Goal: Contribute content: Contribute content

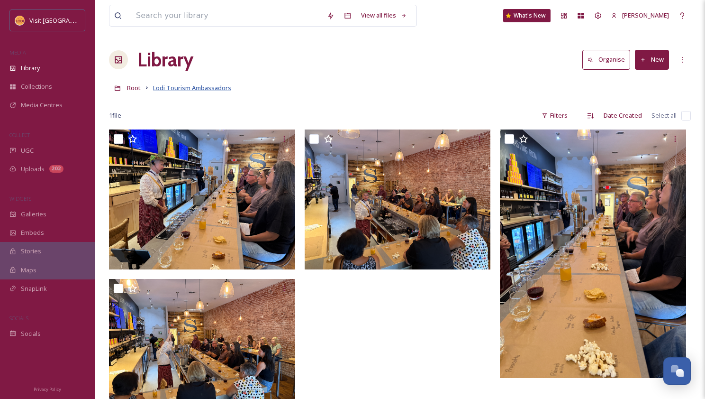
scroll to position [132, 0]
click at [138, 84] on span "Root" at bounding box center [134, 87] width 14 height 9
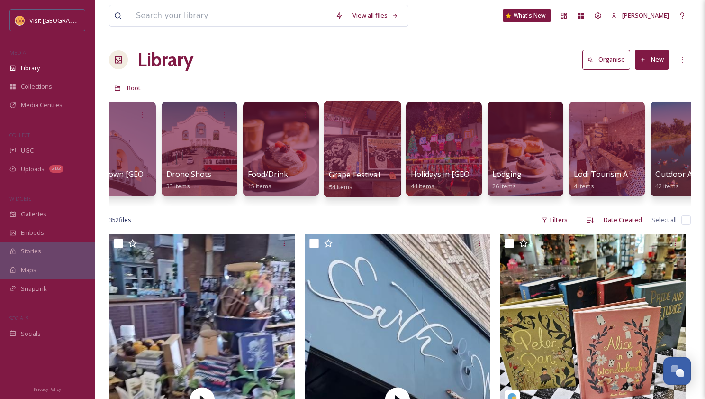
scroll to position [0, 114]
click at [363, 156] on div at bounding box center [361, 149] width 77 height 97
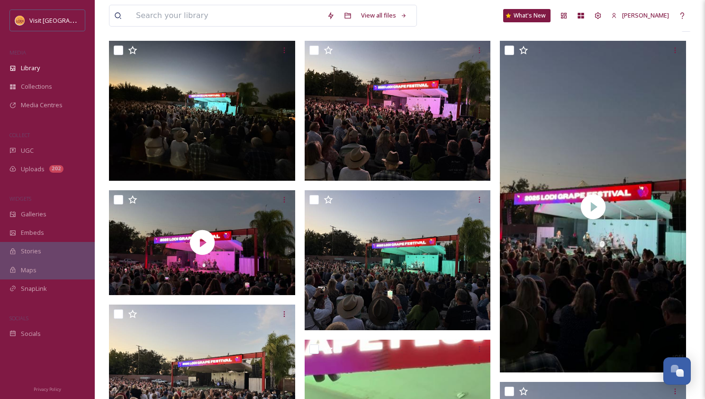
scroll to position [96, 0]
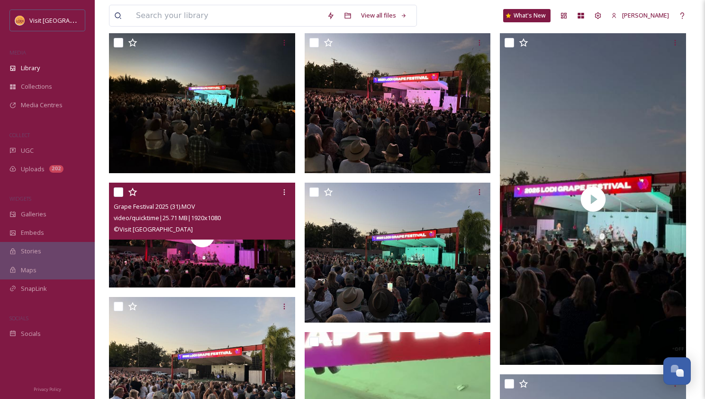
click at [118, 191] on input "checkbox" at bounding box center [118, 191] width 9 height 9
checkbox input "true"
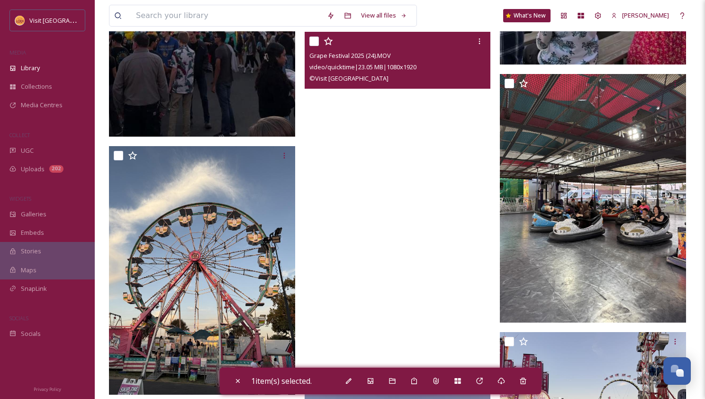
scroll to position [1083, 0]
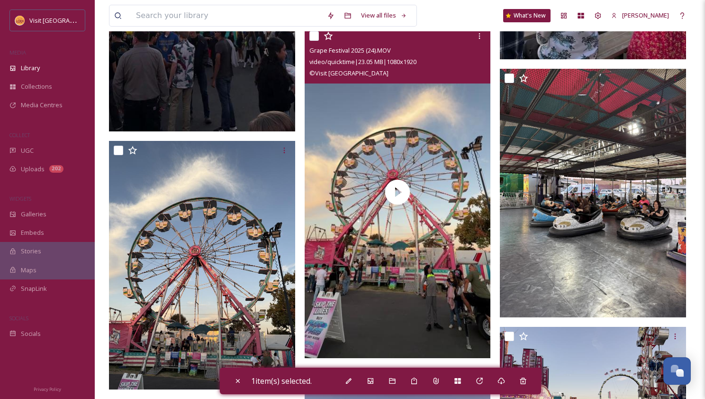
click at [313, 37] on input "checkbox" at bounding box center [314, 35] width 9 height 9
checkbox input "true"
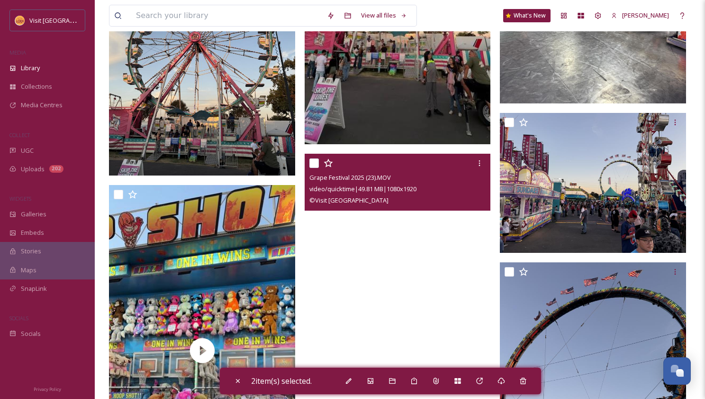
scroll to position [1343, 0]
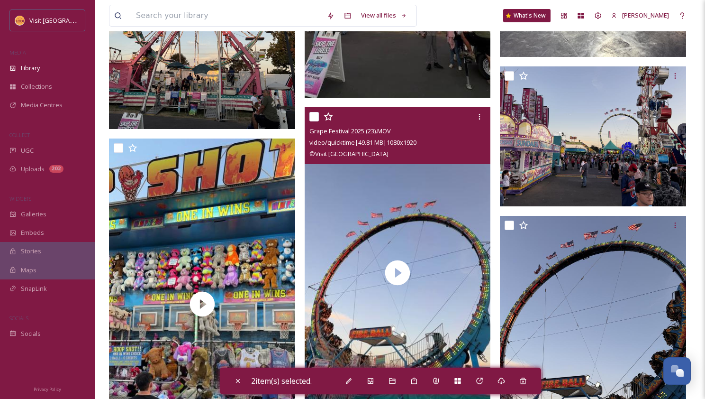
click at [313, 114] on input "checkbox" at bounding box center [314, 116] width 9 height 9
checkbox input "true"
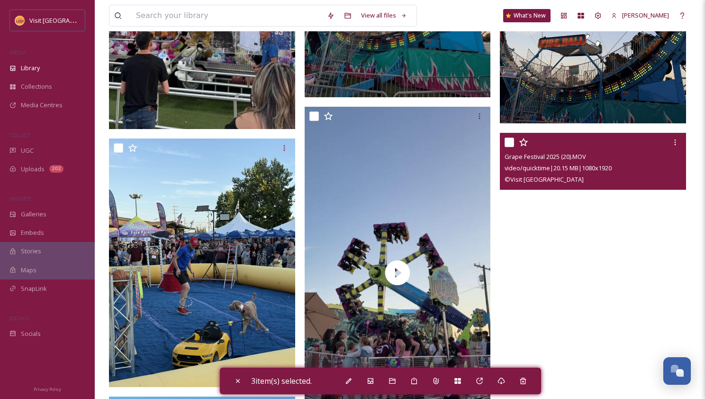
scroll to position [1685, 0]
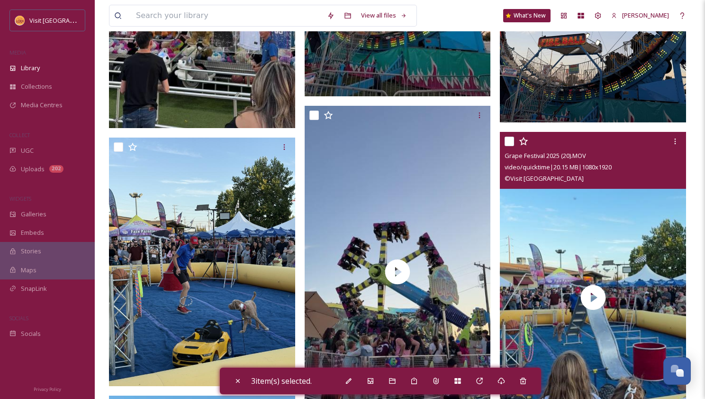
click at [510, 141] on input "checkbox" at bounding box center [509, 141] width 9 height 9
checkbox input "true"
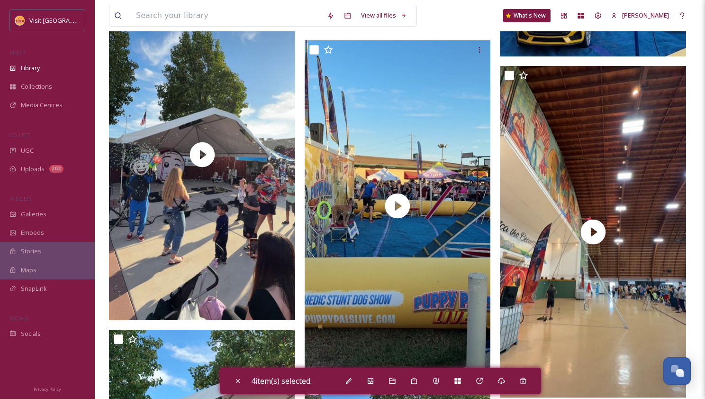
scroll to position [2437, 0]
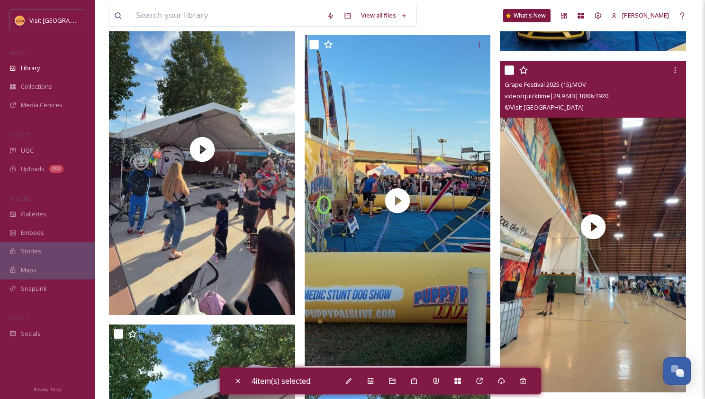
click at [510, 72] on input "checkbox" at bounding box center [509, 69] width 9 height 9
checkbox input "true"
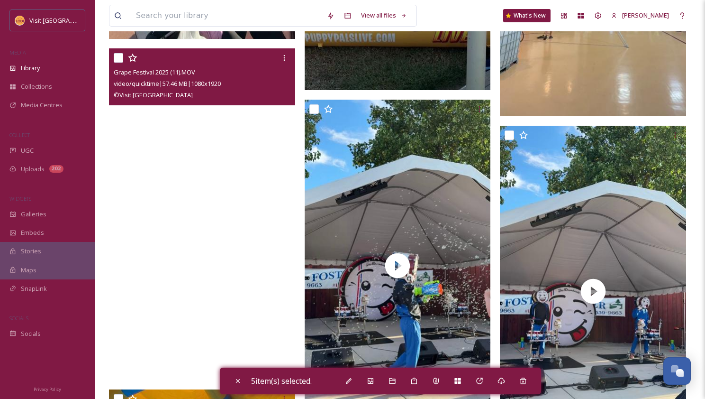
scroll to position [2707, 0]
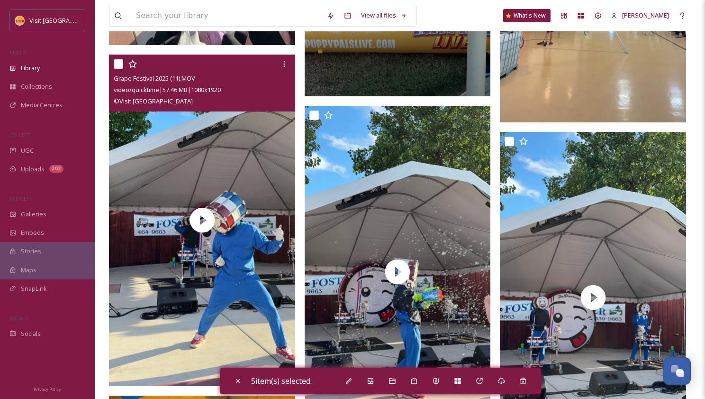
click at [113, 58] on div "Grape Festival 2025 (11).MOV video/quicktime | 57.46 MB | 1080 x 1920 © Visit […" at bounding box center [202, 83] width 186 height 57
click at [119, 64] on input "checkbox" at bounding box center [118, 63] width 9 height 9
checkbox input "true"
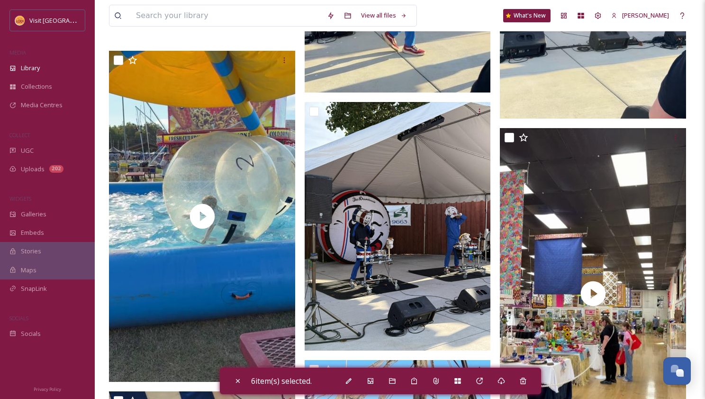
scroll to position [3058, 0]
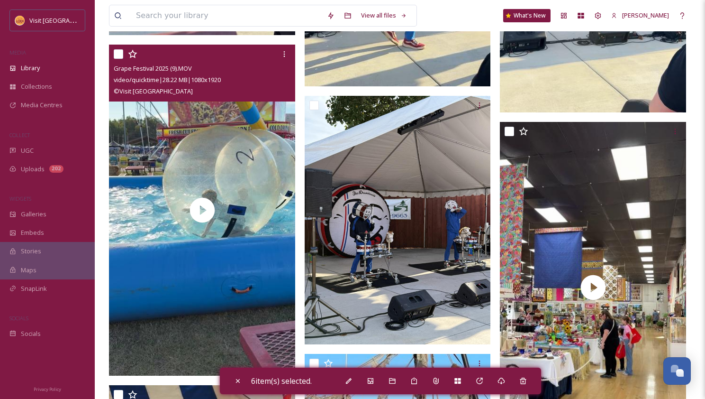
click at [119, 55] on input "checkbox" at bounding box center [118, 53] width 9 height 9
checkbox input "true"
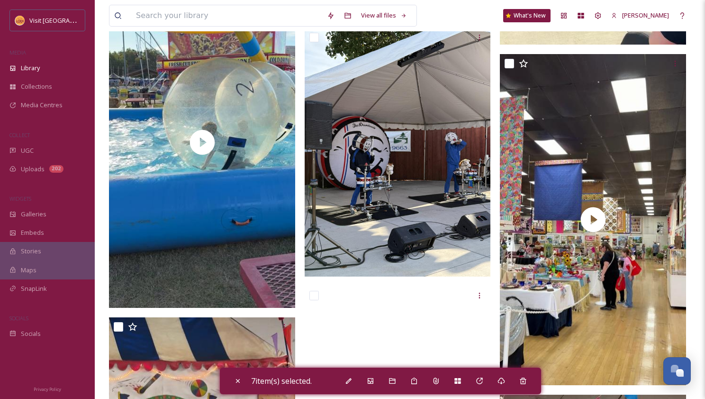
scroll to position [3125, 0]
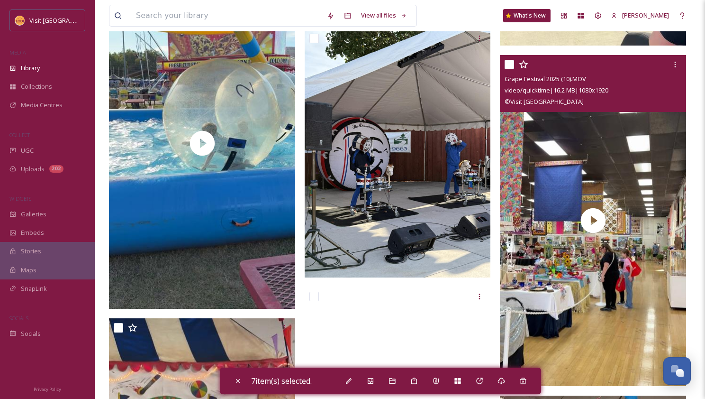
click at [511, 64] on input "checkbox" at bounding box center [509, 64] width 9 height 9
checkbox input "true"
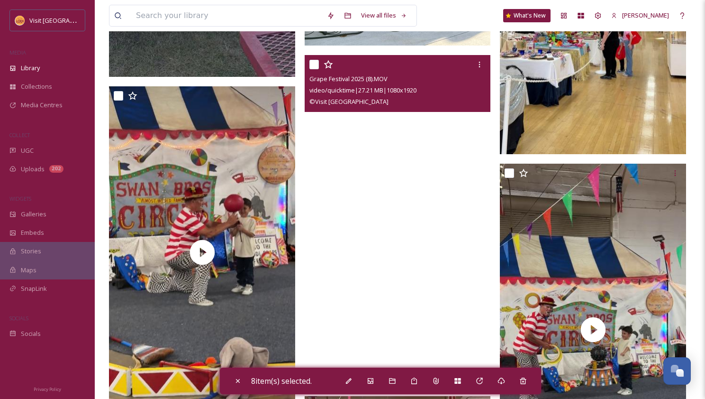
scroll to position [3349, 0]
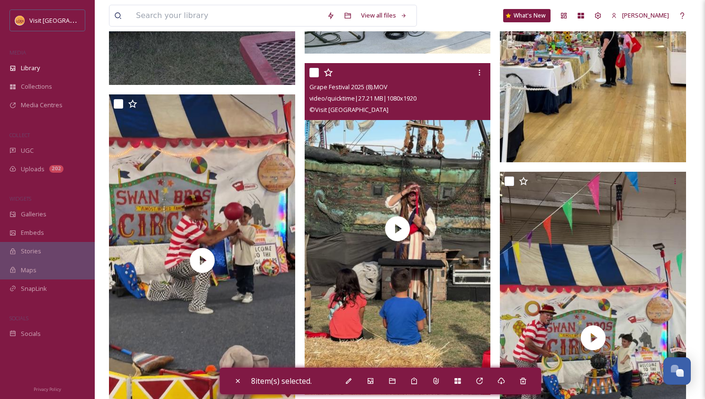
click at [316, 73] on input "checkbox" at bounding box center [314, 72] width 9 height 9
checkbox input "true"
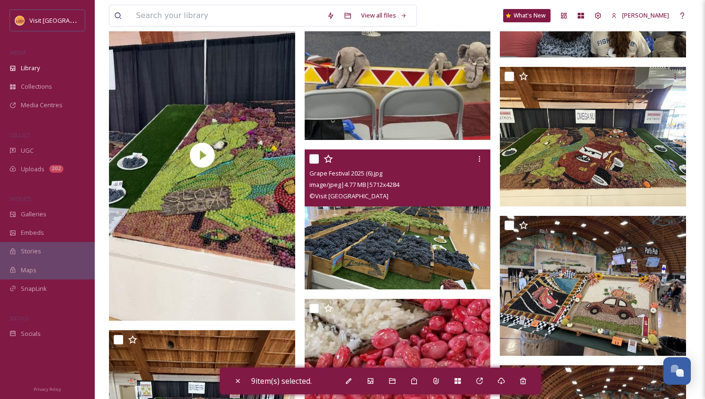
scroll to position [3945, 0]
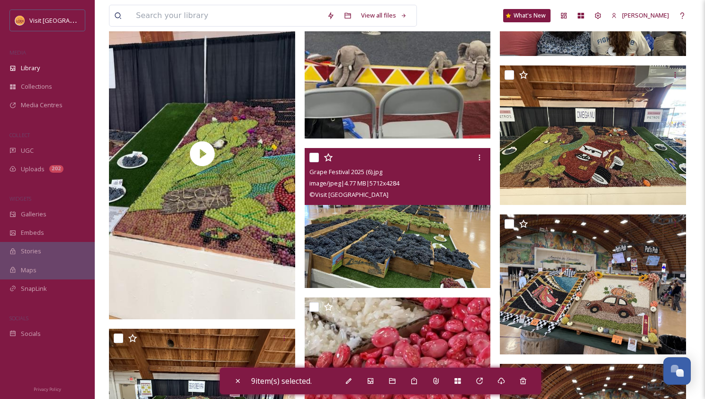
click at [311, 156] on input "checkbox" at bounding box center [314, 157] width 9 height 9
checkbox input "true"
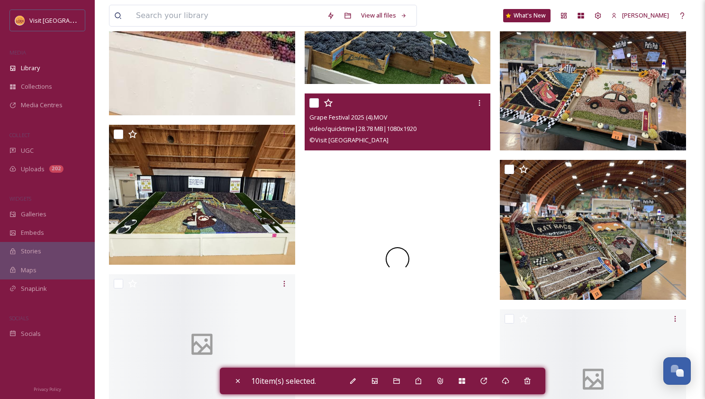
scroll to position [4150, 0]
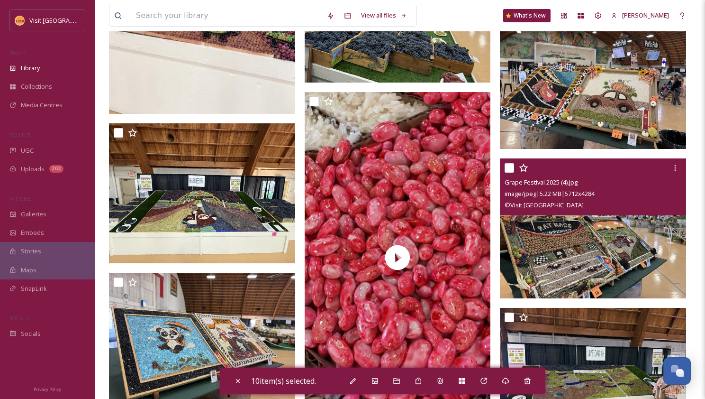
click at [511, 171] on input "checkbox" at bounding box center [509, 167] width 9 height 9
checkbox input "true"
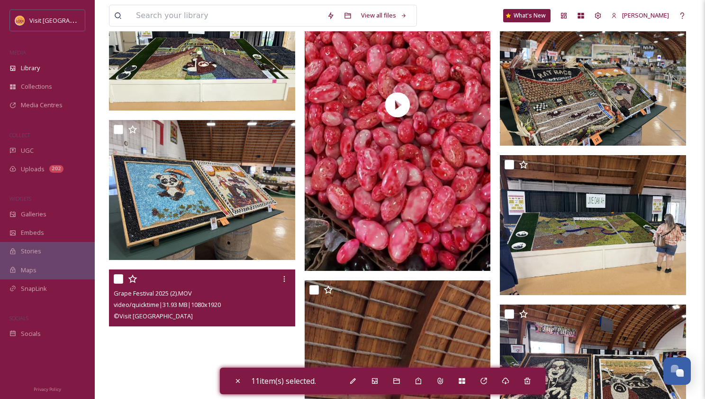
scroll to position [4289, 0]
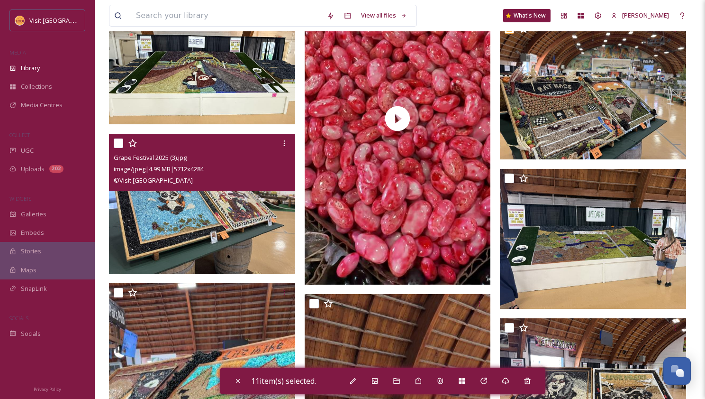
click at [121, 139] on input "checkbox" at bounding box center [118, 142] width 9 height 9
checkbox input "true"
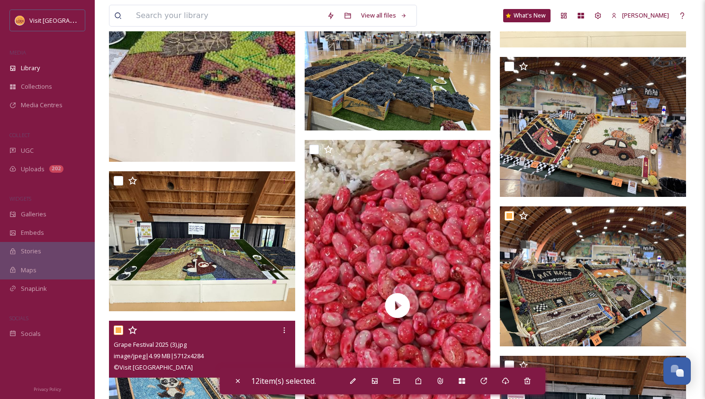
scroll to position [4101, 0]
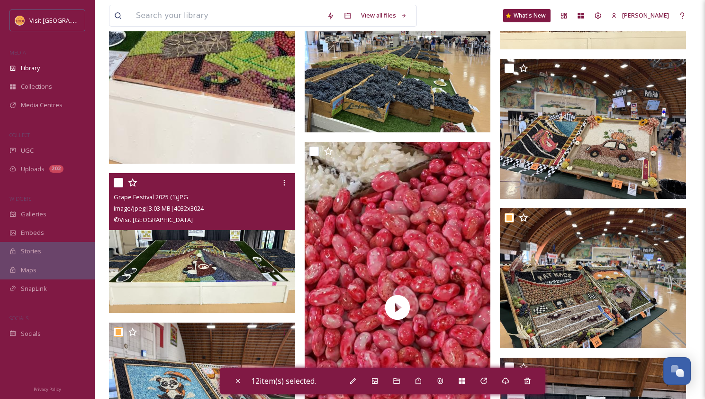
click at [118, 180] on input "checkbox" at bounding box center [118, 182] width 9 height 9
checkbox input "true"
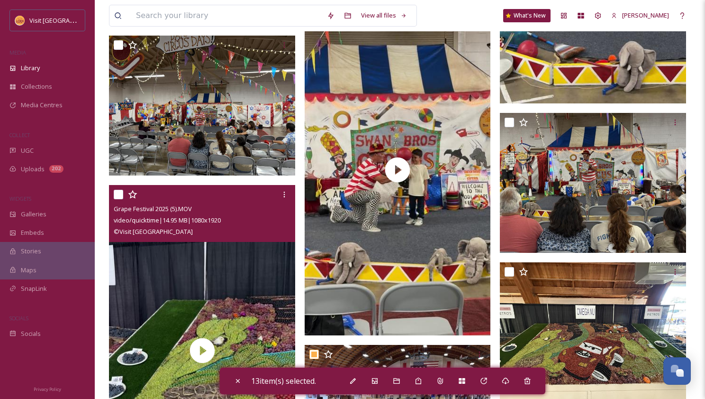
scroll to position [3749, 0]
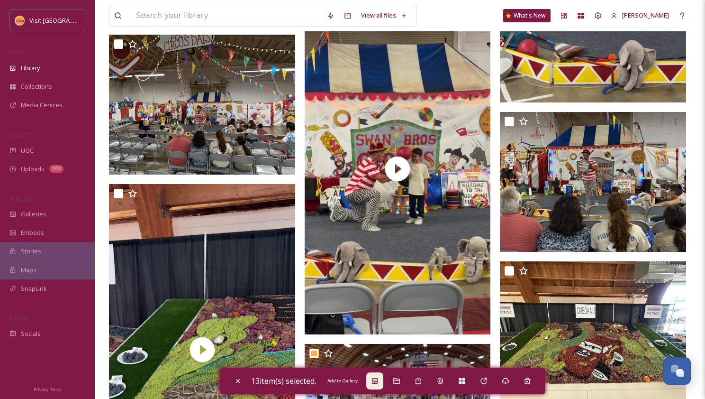
click at [378, 382] on icon at bounding box center [375, 381] width 8 height 8
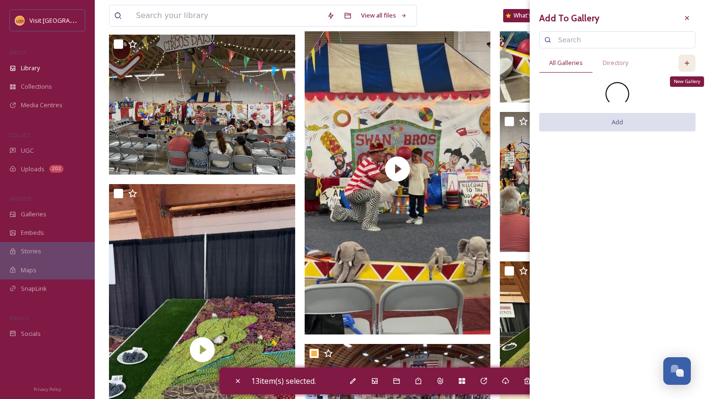
click at [688, 62] on icon at bounding box center [688, 63] width 8 height 8
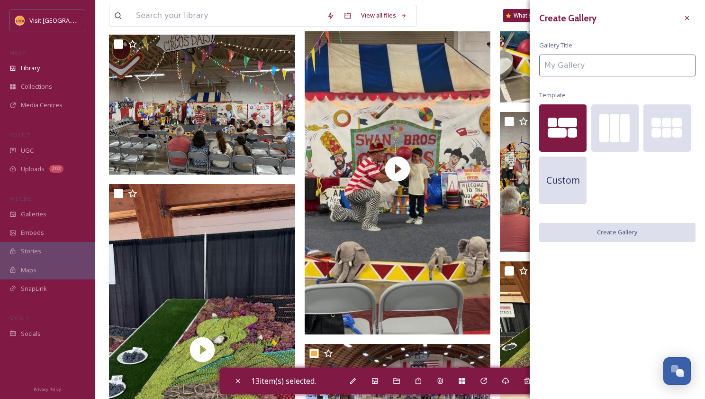
click at [599, 67] on input at bounding box center [618, 66] width 156 height 22
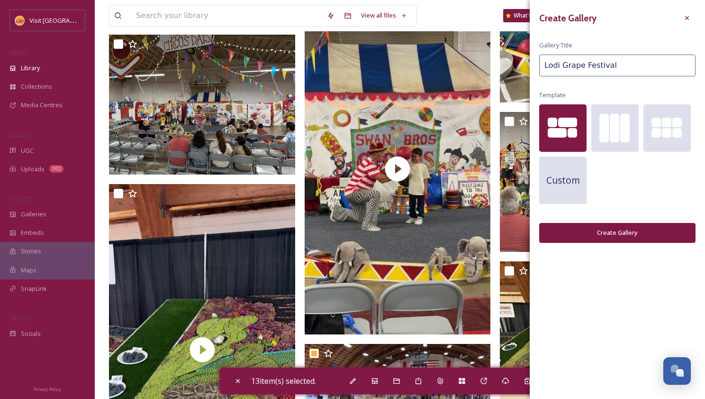
click at [622, 231] on button "Create Gallery" at bounding box center [618, 232] width 156 height 19
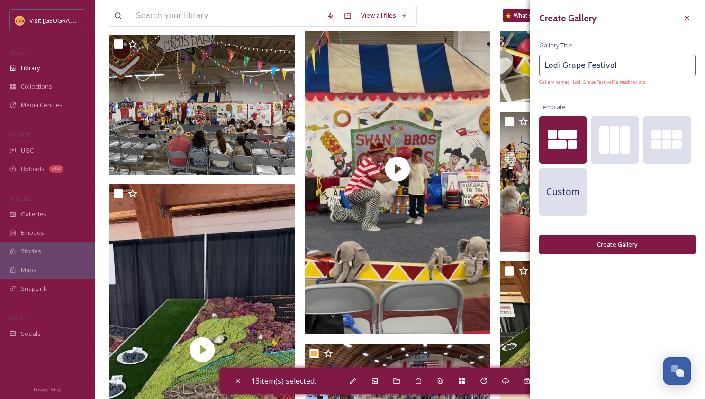
drag, startPoint x: 562, startPoint y: 65, endPoint x: 534, endPoint y: 64, distance: 28.0
click at [534, 64] on div "Create Gallery Gallery Title Lodi Grape Festival Gallery named "Lodi Grape Fest…" at bounding box center [617, 132] width 175 height 264
type input "Grape Festival"
click at [689, 17] on icon at bounding box center [688, 18] width 8 height 8
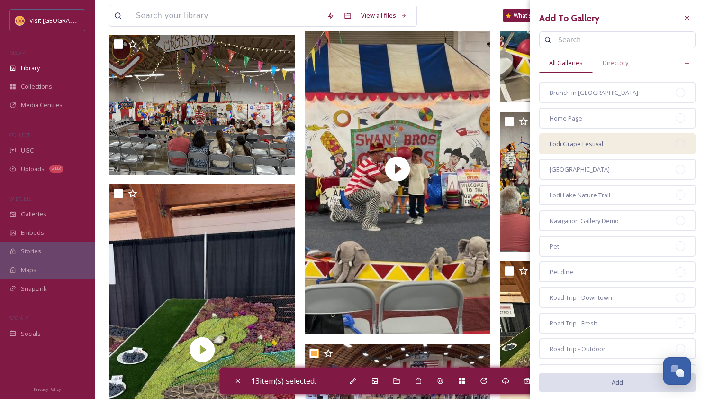
click at [592, 141] on span "Lodi Grape Festival" at bounding box center [577, 143] width 54 height 9
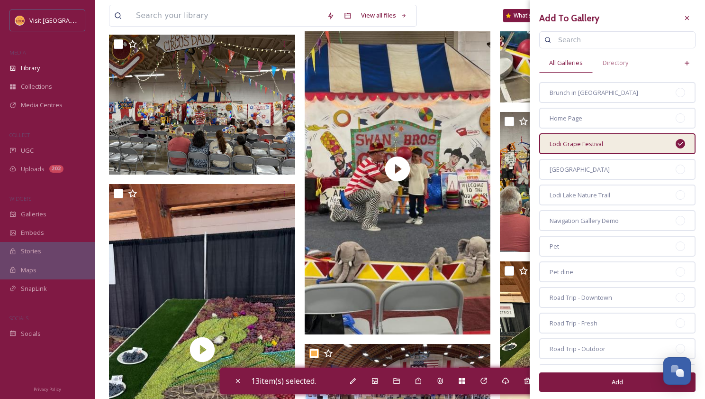
click at [618, 383] on button "Add" at bounding box center [618, 381] width 156 height 19
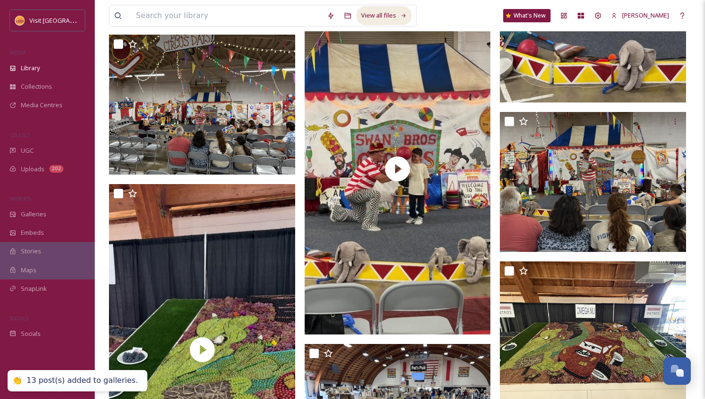
checkbox input "false"
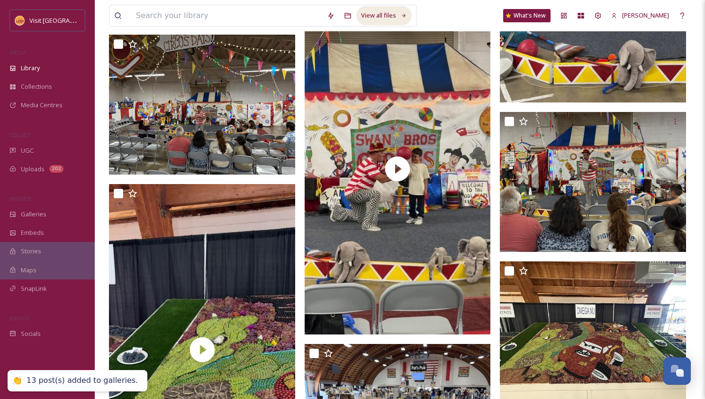
checkbox input "false"
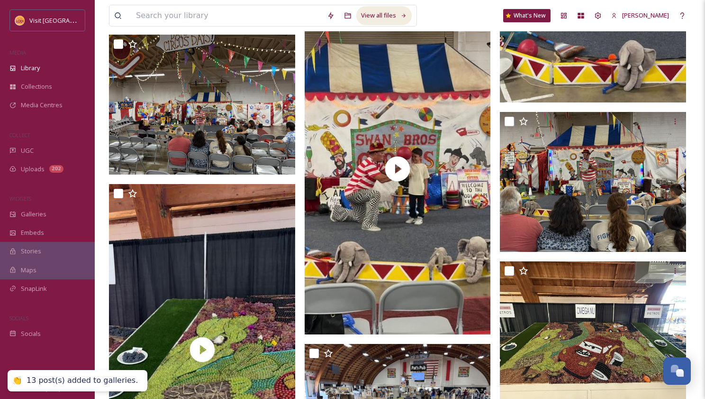
checkbox input "false"
